Goal: Transaction & Acquisition: Purchase product/service

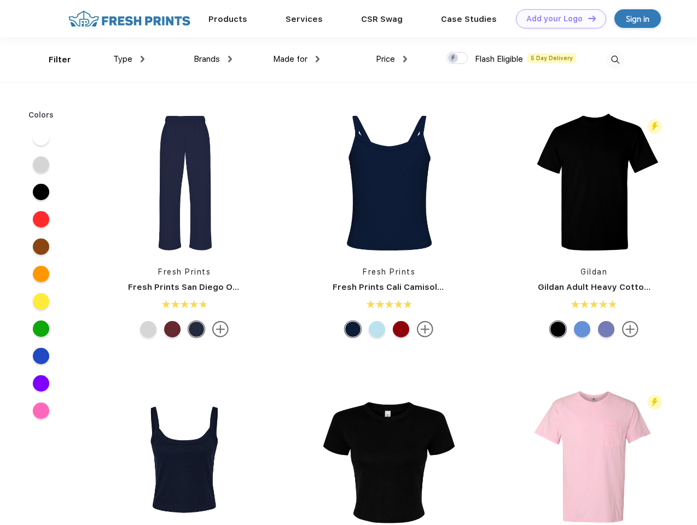
click at [557, 19] on link "Add your Logo Design Tool" at bounding box center [561, 18] width 90 height 19
click at [0, 0] on div "Design Tool" at bounding box center [0, 0] width 0 height 0
click at [587, 18] on link "Add your Logo Design Tool" at bounding box center [561, 18] width 90 height 19
click at [53, 60] on div "Filter" at bounding box center [60, 60] width 22 height 13
click at [129, 59] on span "Type" at bounding box center [122, 59] width 19 height 10
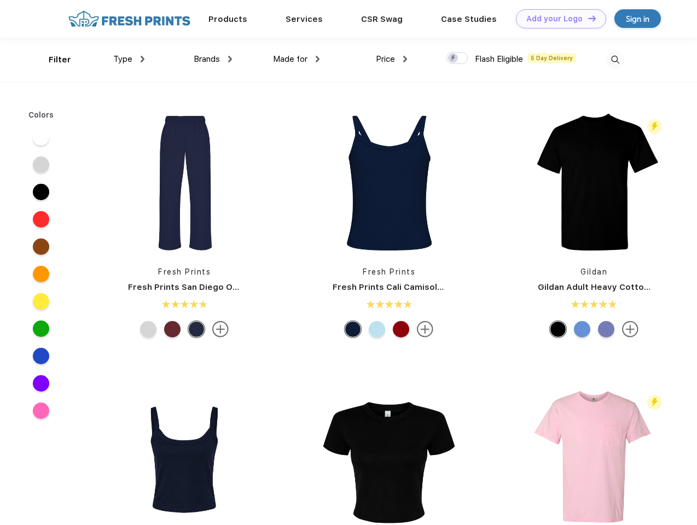
click at [213, 59] on span "Brands" at bounding box center [207, 59] width 26 height 10
click at [296, 59] on span "Made for" at bounding box center [290, 59] width 34 height 10
click at [392, 59] on span "Price" at bounding box center [385, 59] width 19 height 10
click at [457, 59] on div at bounding box center [456, 58] width 21 height 12
click at [453, 59] on input "checkbox" at bounding box center [449, 54] width 7 height 7
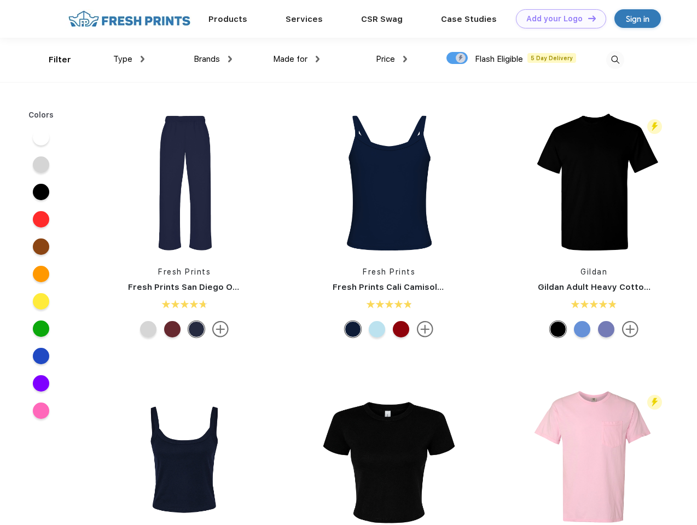
click at [615, 60] on img at bounding box center [615, 60] width 18 height 18
